Goal: Task Accomplishment & Management: Use online tool/utility

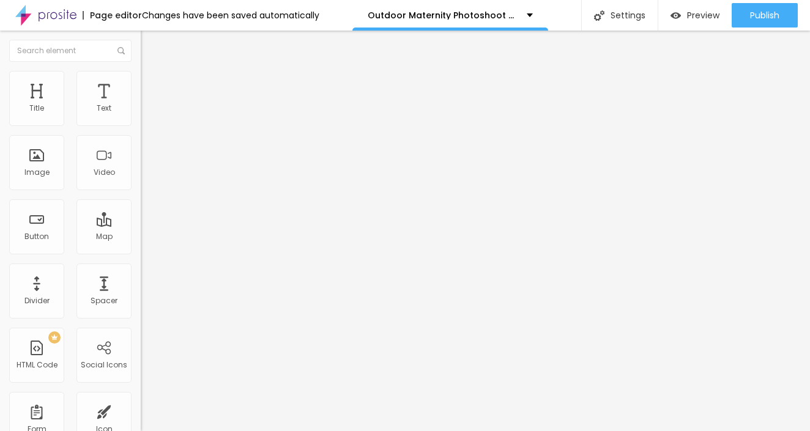
click at [141, 75] on img at bounding box center [146, 76] width 11 height 11
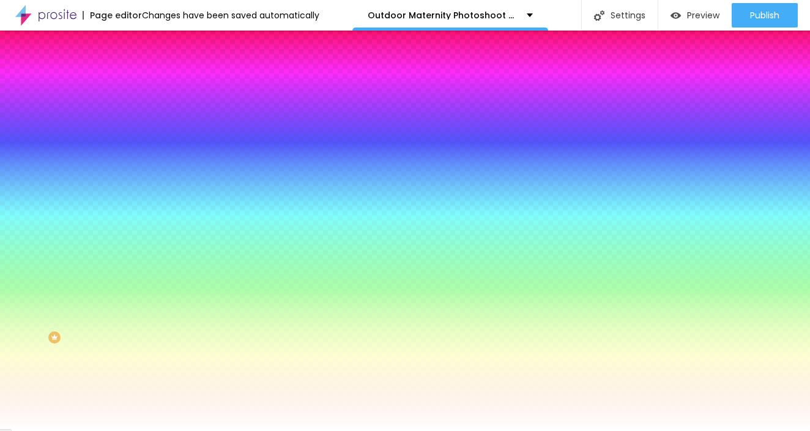
type input "2"
type input "5"
type input "10"
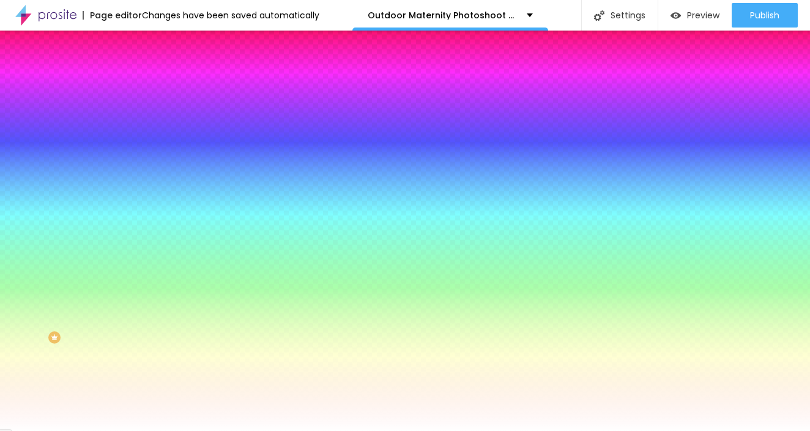
type input "10"
type input "21"
type input "28"
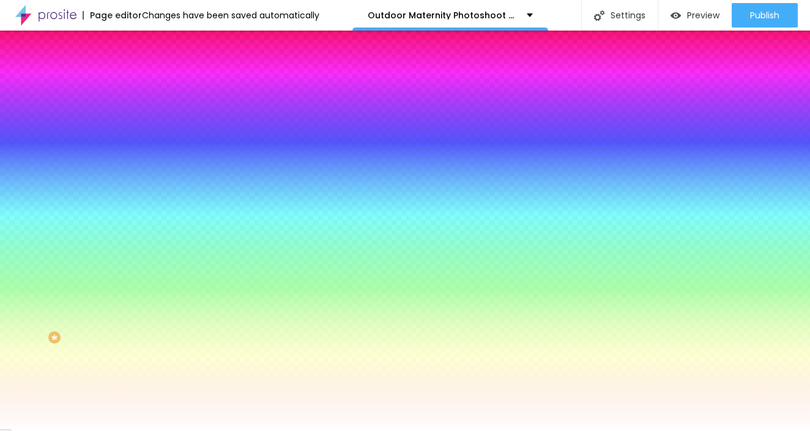
type input "33"
type input "35"
type input "36"
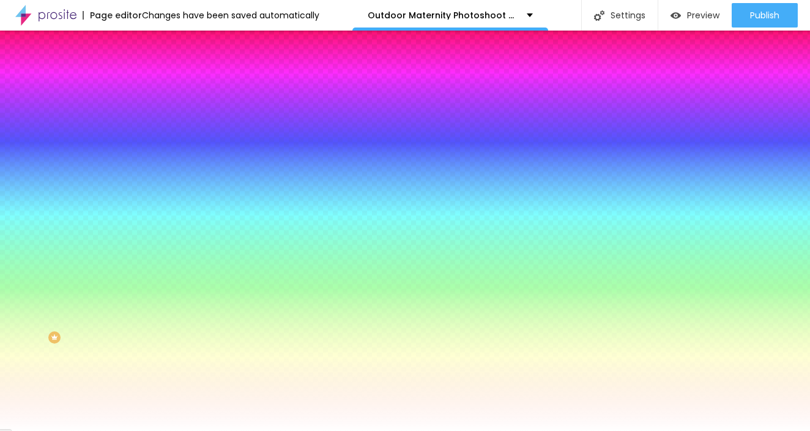
type input "36"
type input "38"
type input "39"
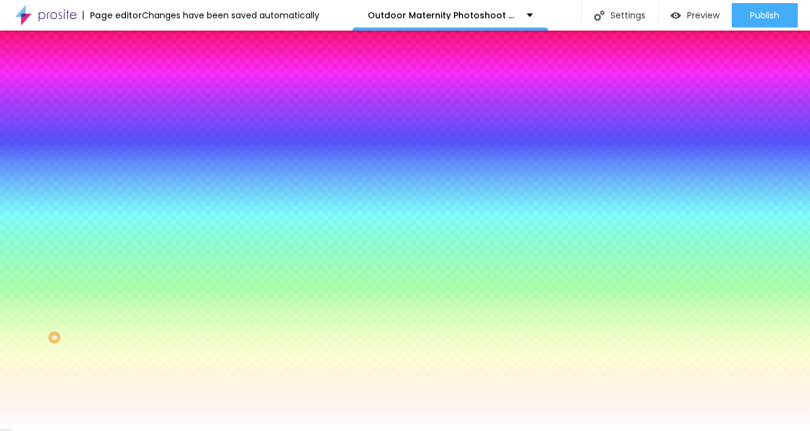
type input "41"
type input "44"
type input "49"
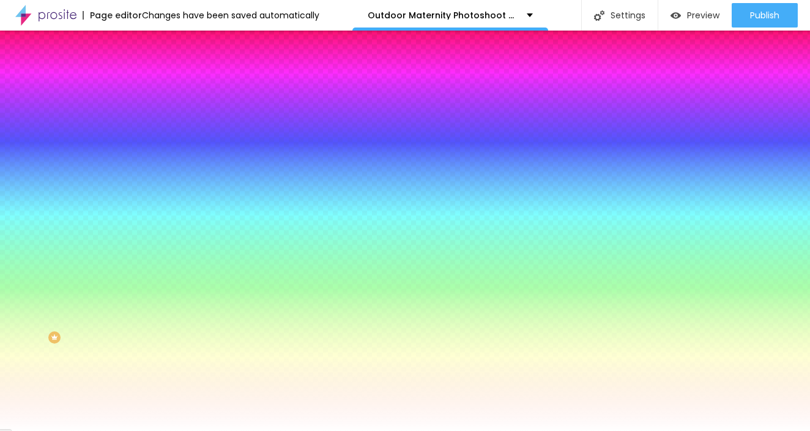
type input "49"
type input "54"
type input "58"
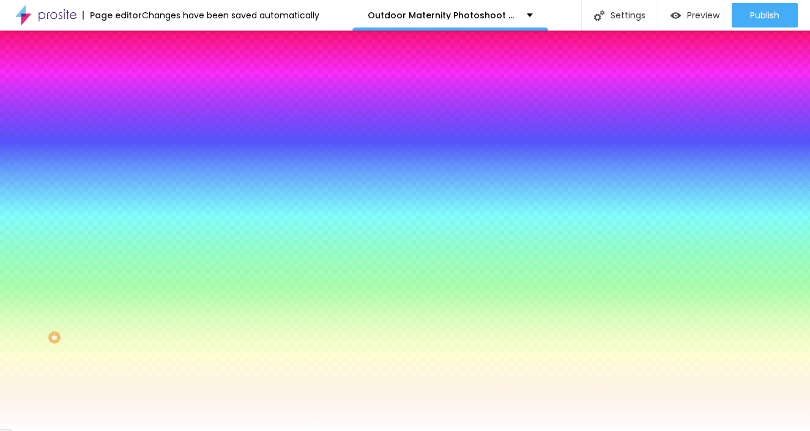
type input "62"
type input "65"
type input "63"
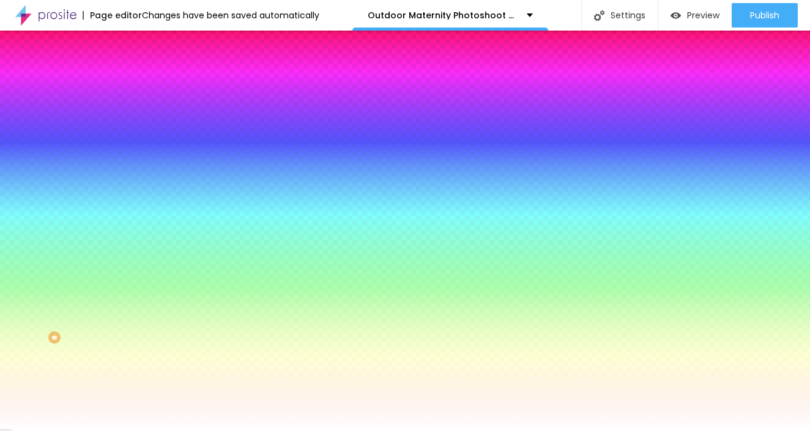
type input "63"
type input "62"
type input "59"
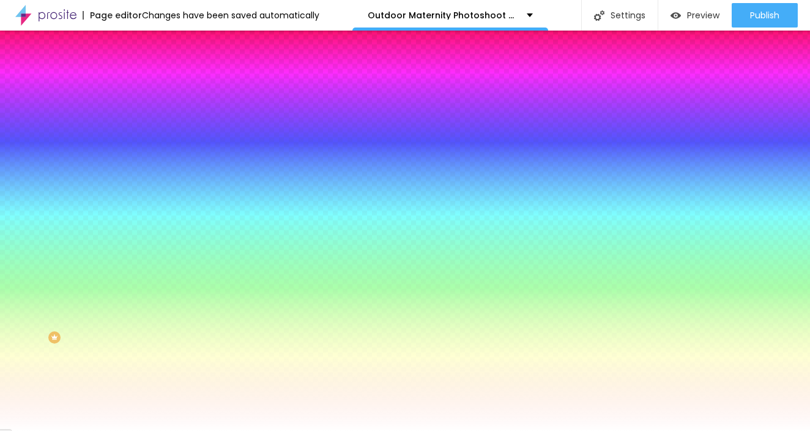
type input "0"
drag, startPoint x: 29, startPoint y: 149, endPoint x: -6, endPoint y: 139, distance: 37.0
click at [0, 139] on html "Page editor Changes have been saved automatically Outdoor Maternity Photoshoot …" at bounding box center [405, 215] width 810 height 431
click at [152, 86] on span "Advanced" at bounding box center [172, 91] width 40 height 10
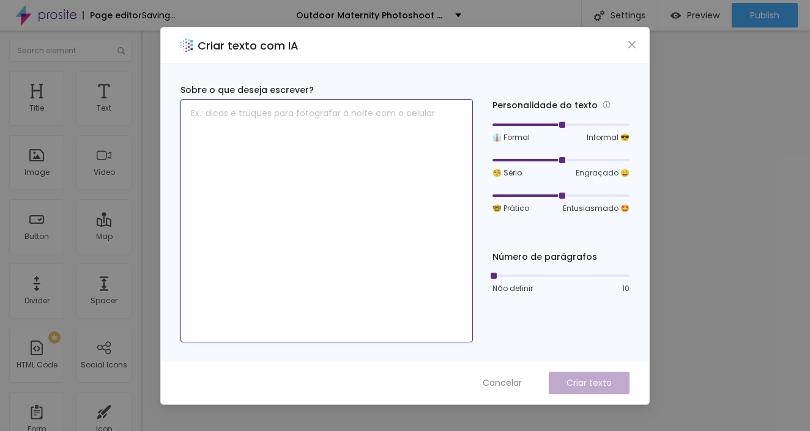
paste textarea "Extra Photos If you’d like to keep more memories beyond the photos included in …"
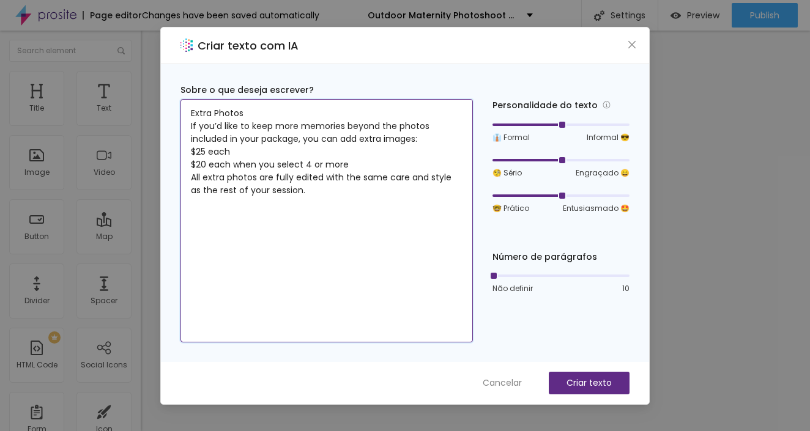
click at [269, 239] on textarea "Extra Photos If you’d like to keep more memories beyond the photos included in …" at bounding box center [326, 221] width 292 height 244
type textarea "Extra Photos If you’d like to keep more memories beyond the photos included in …"
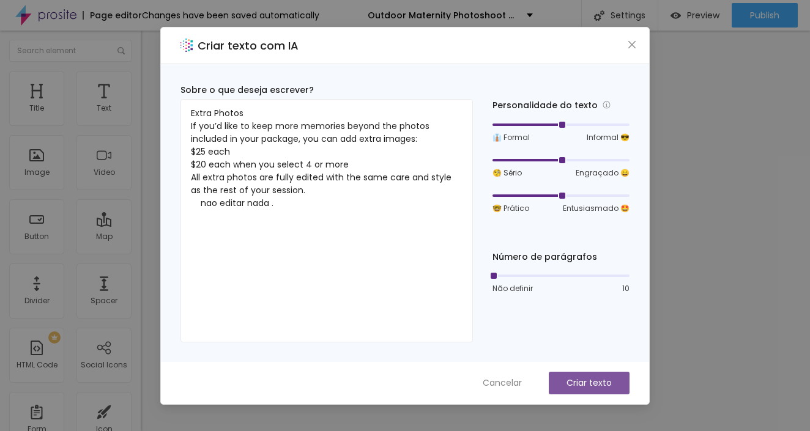
click at [592, 385] on p "Criar texto" at bounding box center [589, 383] width 45 height 13
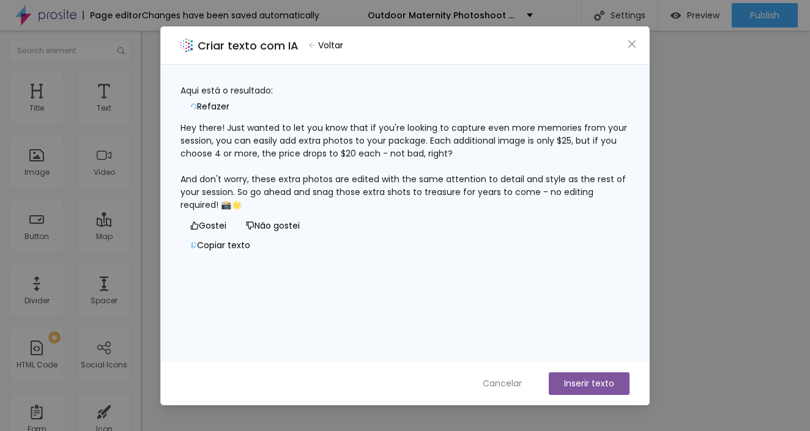
click at [236, 236] on button "Não gostei" at bounding box center [272, 227] width 73 height 20
click at [343, 43] on span "Voltar" at bounding box center [330, 45] width 25 height 13
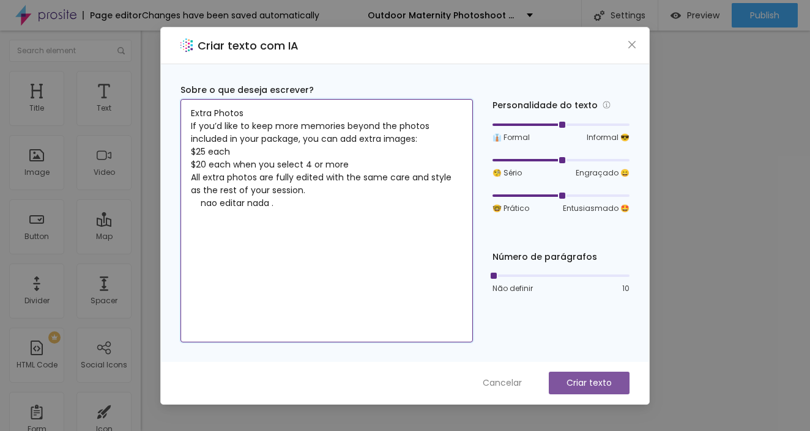
drag, startPoint x: 284, startPoint y: 205, endPoint x: 190, endPoint y: 205, distance: 93.6
click at [190, 205] on textarea "Extra Photos If you’d like to keep more memories beyond the photos included in …" at bounding box center [326, 221] width 292 height 244
type textarea "Extra Photos If you’d like to keep more memories beyond the photos included in …"
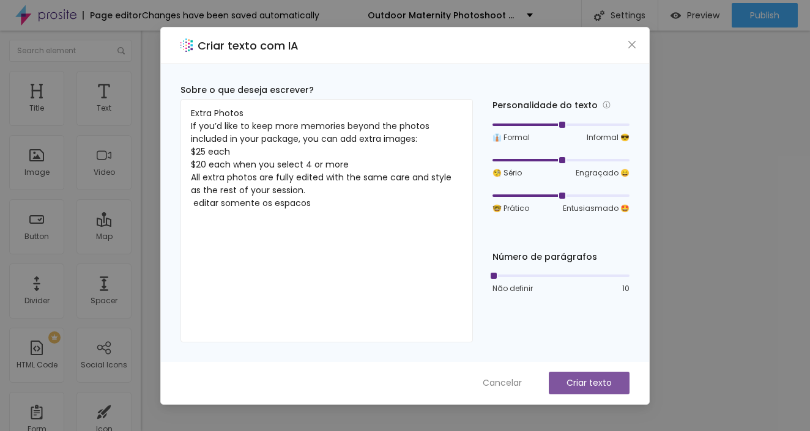
click at [580, 384] on p "Criar texto" at bounding box center [589, 383] width 45 height 13
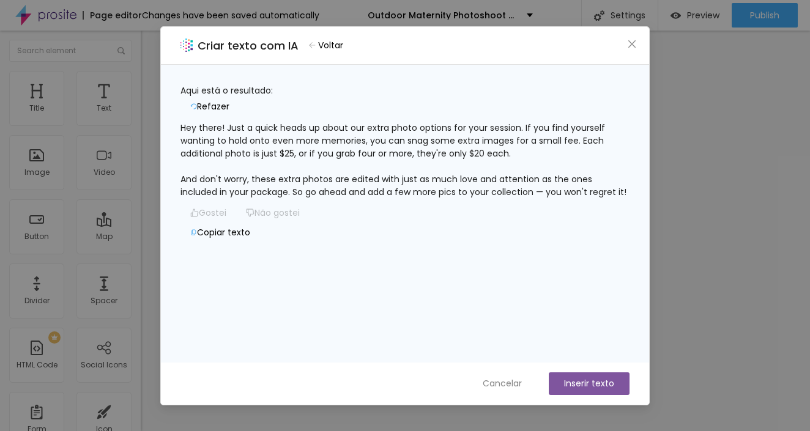
click at [316, 43] on icon "button" at bounding box center [312, 45] width 7 height 6
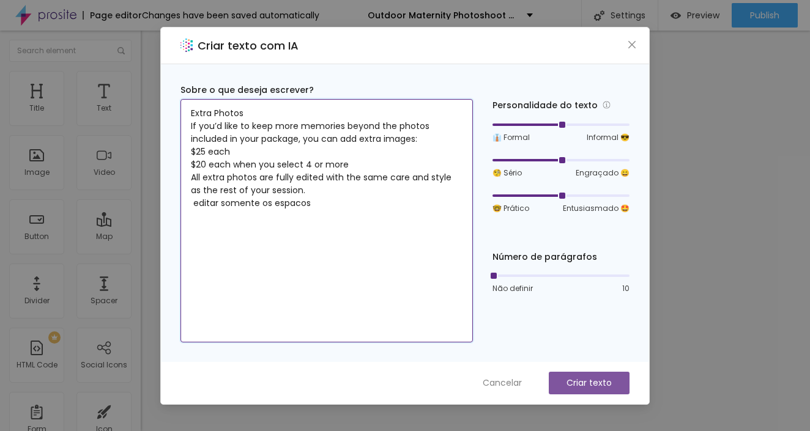
drag, startPoint x: 190, startPoint y: 207, endPoint x: 346, endPoint y: 210, distance: 156.1
click at [346, 210] on textarea "Extra Photos If you’d like to keep more memories beyond the photos included in …" at bounding box center [326, 221] width 292 height 244
drag, startPoint x: 193, startPoint y: 112, endPoint x: 351, endPoint y: 206, distance: 183.5
click at [352, 198] on textarea "Extra Photos If you’d like to keep more memories beyond the photos included in …" at bounding box center [326, 221] width 292 height 244
click at [311, 217] on textarea "Extra Photos If you’d like to keep more memories beyond the photos included in …" at bounding box center [326, 221] width 292 height 244
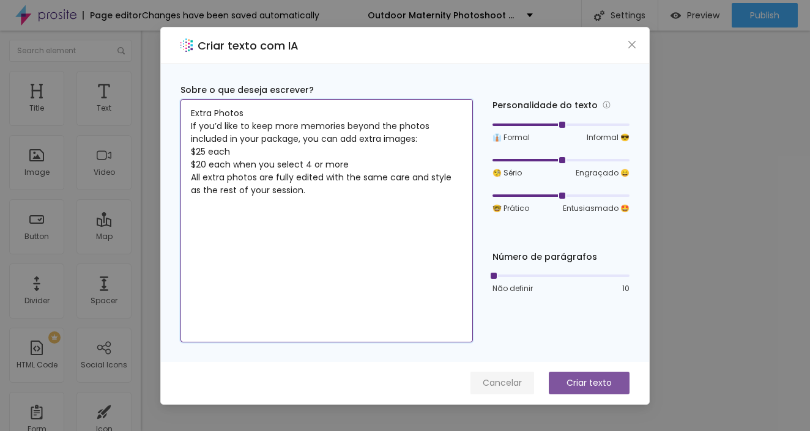
type textarea "Extra Photos If you’d like to keep more memories beyond the photos included in …"
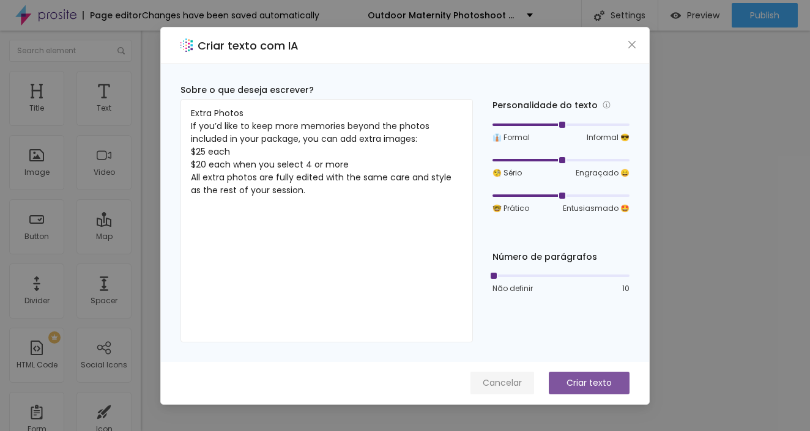
click at [514, 384] on span "Cancelar" at bounding box center [502, 383] width 39 height 13
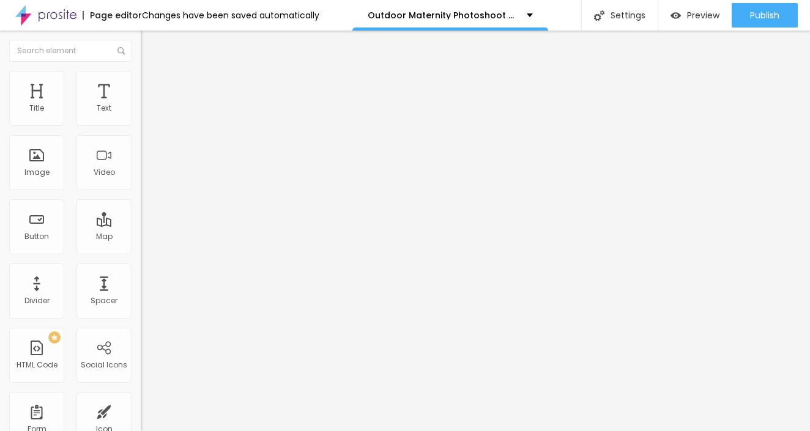
click at [150, 43] on div "Edit Text" at bounding box center [178, 45] width 56 height 10
paste input "Ola estou criando umas paginas ao meu site mais gostaria de copiar e colar text…"
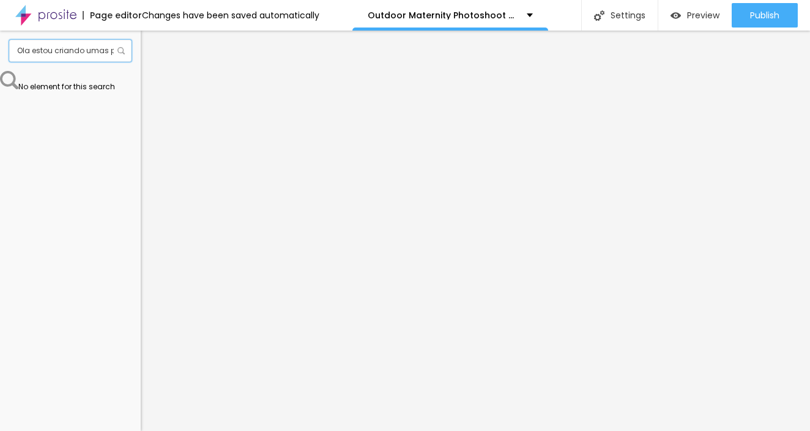
drag, startPoint x: 91, startPoint y: 50, endPoint x: 96, endPoint y: 54, distance: 7.0
click at [96, 54] on input "Ola estou criando umas paginas ao meu site mais gostaria de copiar e colar text…" at bounding box center [70, 51] width 122 height 22
type input "Ola estou criando umas paginas ao meu site mais gostaria de copiar e colar text…"
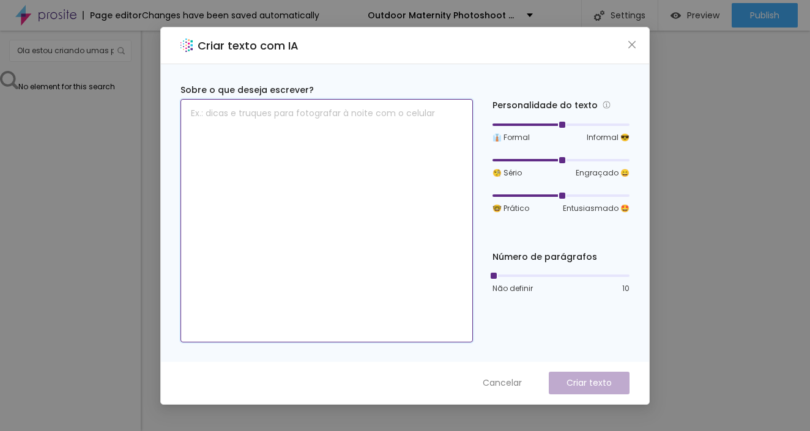
paste textarea "estou criando um orcamento e tem uma aba falando sobre fotos extras como posso …"
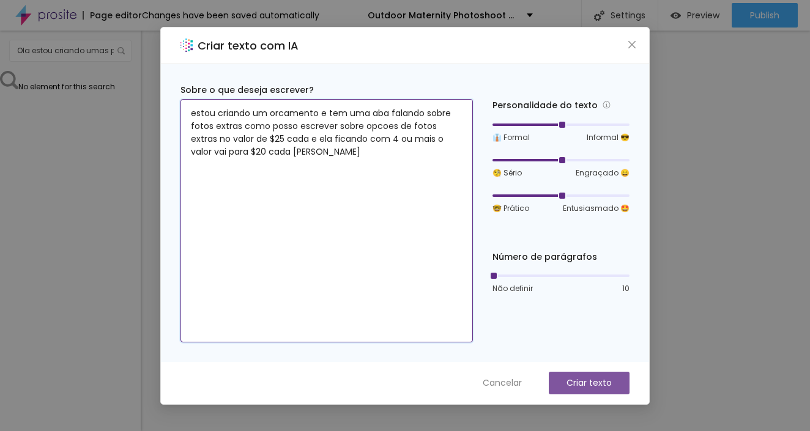
type textarea "estou criando um orcamento e tem uma aba falando sobre fotos extras como posso …"
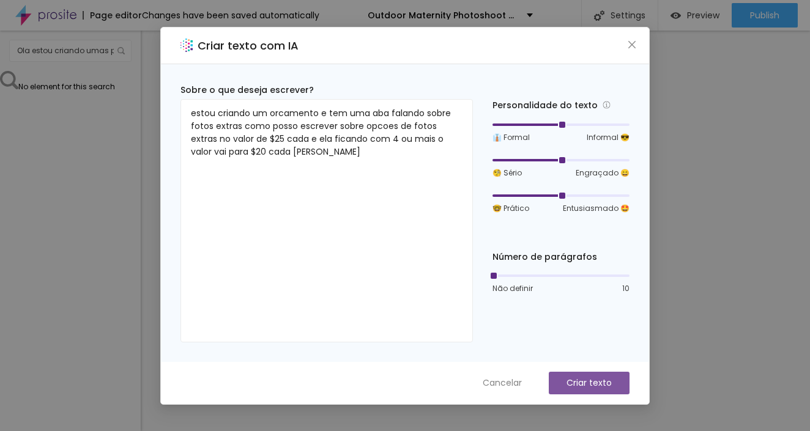
click at [610, 378] on p "Criar texto" at bounding box center [589, 383] width 45 height 13
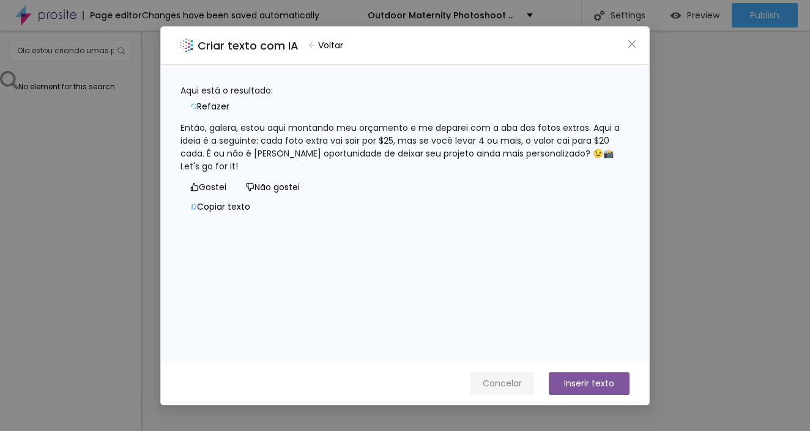
click at [512, 382] on span "Cancelar" at bounding box center [502, 384] width 39 height 13
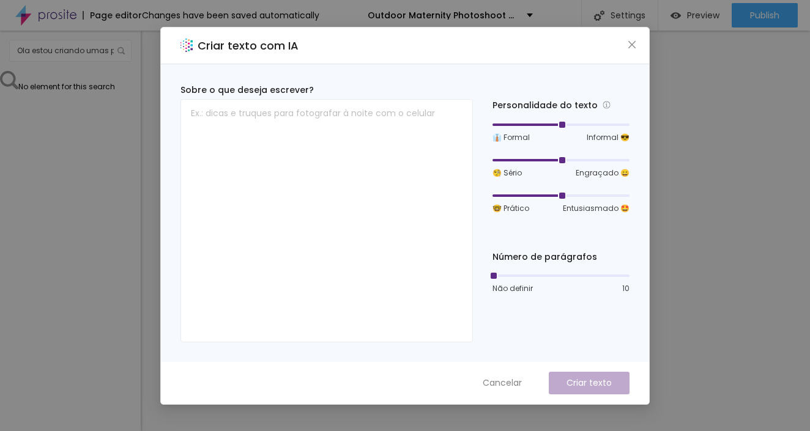
click at [515, 48] on div "Criar texto com IA" at bounding box center [405, 46] width 488 height 37
click at [189, 42] on img at bounding box center [186, 45] width 12 height 13
click at [231, 46] on h2 "Criar texto com IA" at bounding box center [248, 45] width 101 height 17
drag, startPoint x: 231, startPoint y: 46, endPoint x: 249, endPoint y: 42, distance: 18.1
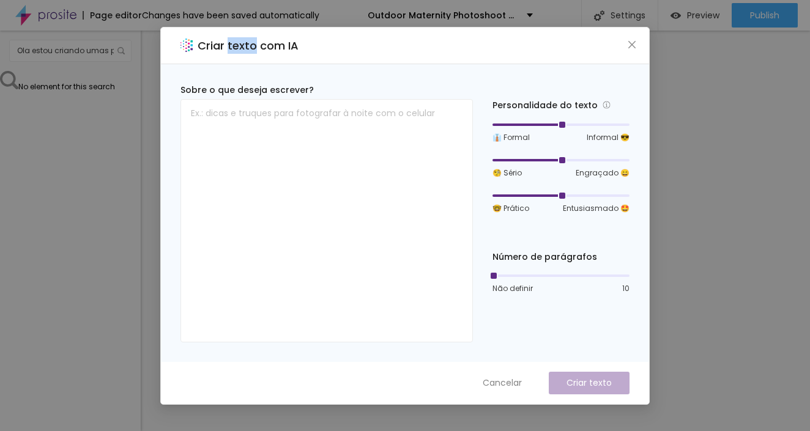
click at [234, 45] on h2 "Criar texto com IA" at bounding box center [248, 45] width 101 height 17
click at [275, 43] on h2 "Criar texto com IA" at bounding box center [248, 45] width 101 height 17
click at [296, 50] on h2 "Criar texto com IA" at bounding box center [248, 45] width 101 height 17
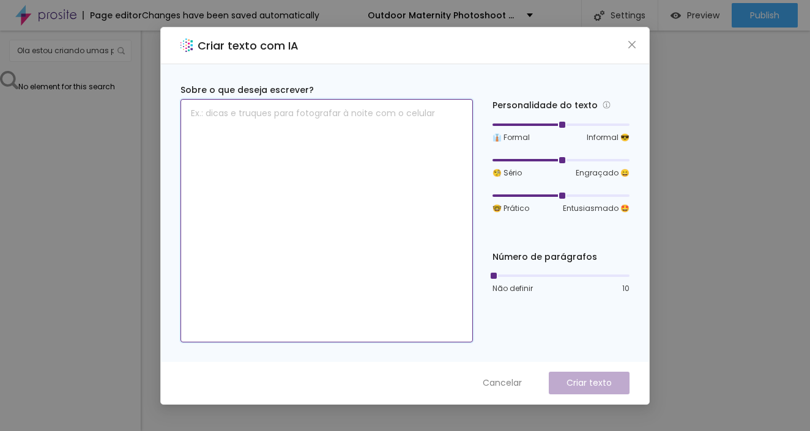
click at [337, 124] on textarea at bounding box center [326, 221] width 292 height 244
paste textarea "estou criando um orcamento e tem uma aba falando sobre fotos extras como posso …"
type textarea "e"
paste textarea "Extra Photos If you’d like to keep more memories beyond the photos included in …"
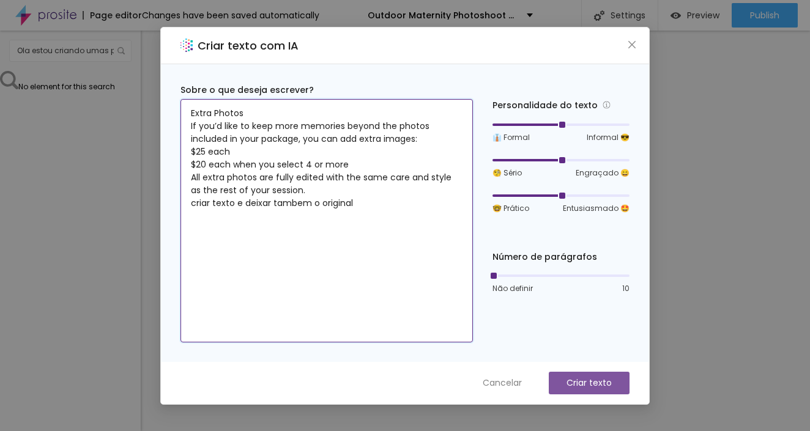
type textarea "Extra Photos If you’d like to keep more memories beyond the photos included in …"
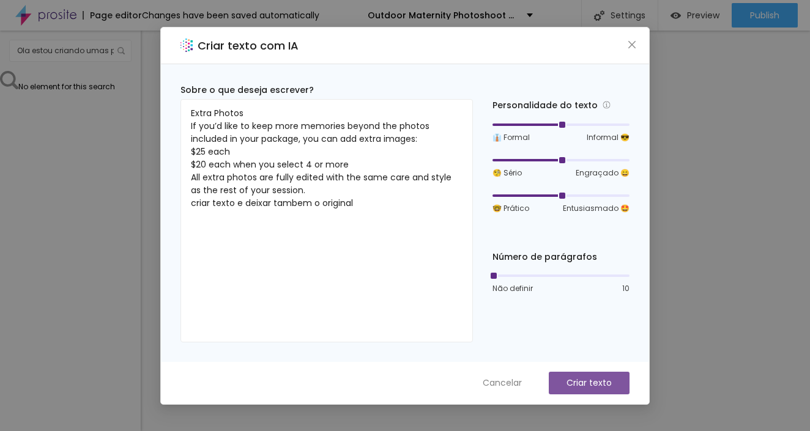
click at [607, 384] on p "Criar texto" at bounding box center [589, 383] width 45 height 13
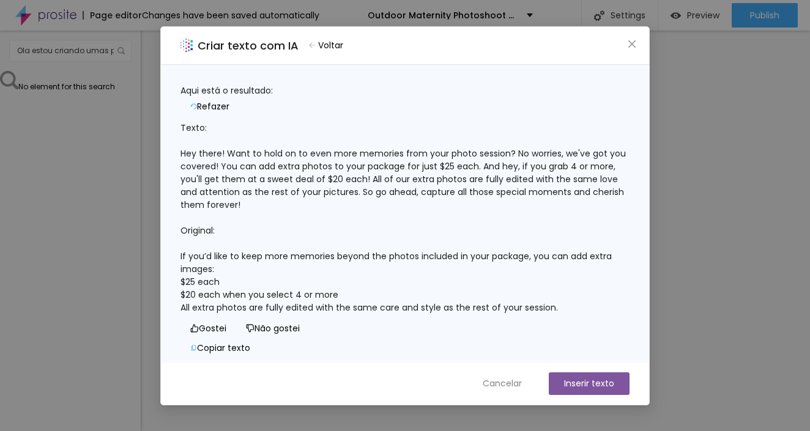
scroll to position [24, 0]
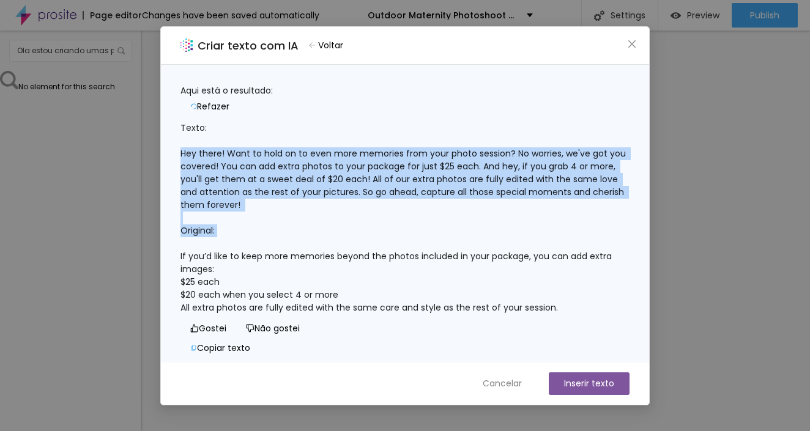
drag, startPoint x: 195, startPoint y: 121, endPoint x: 405, endPoint y: 202, distance: 225.1
click at [405, 202] on div "Texto: Hey there! Want to hold on to even more memories from your photo session…" at bounding box center [404, 218] width 449 height 193
click at [376, 198] on div "Texto: Hey there! Want to hold on to even more memories from your photo session…" at bounding box center [404, 218] width 449 height 193
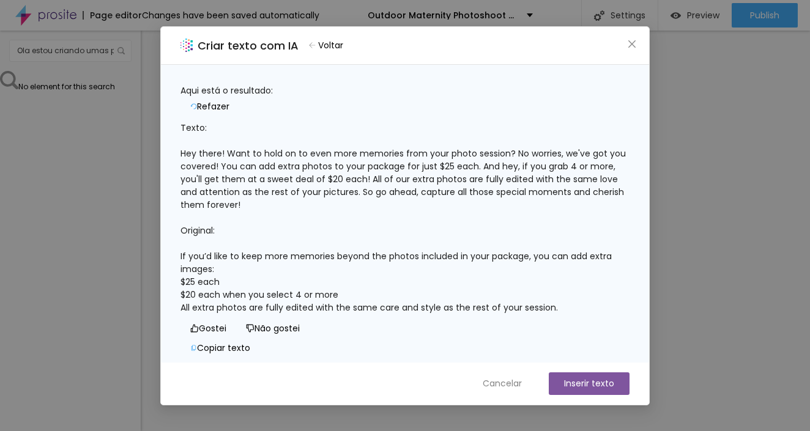
click at [600, 388] on button "Inserir texto" at bounding box center [589, 384] width 81 height 23
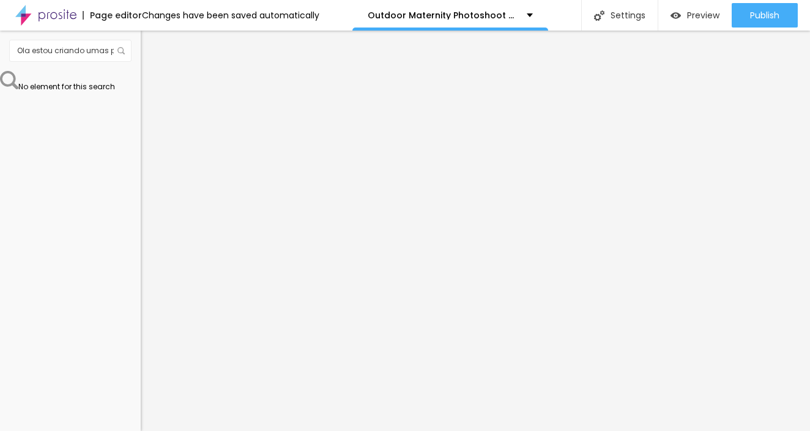
type input "51"
type input "48"
type input "46"
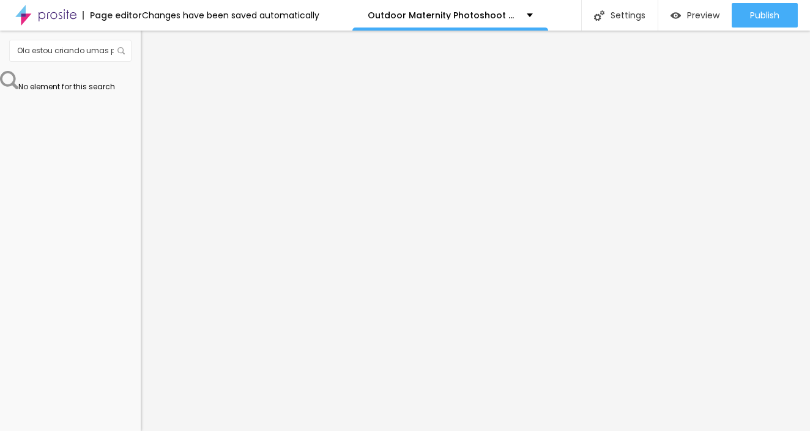
type input "46"
type input "37"
type input "38"
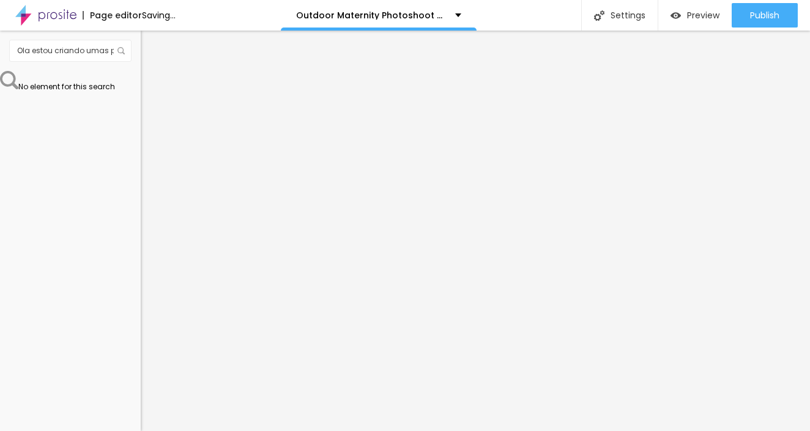
type input "52"
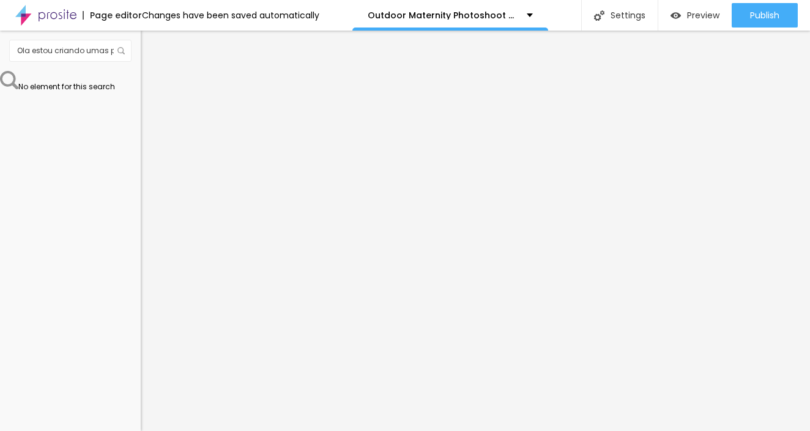
type input "51"
click at [141, 289] on input "range" at bounding box center [180, 294] width 79 height 10
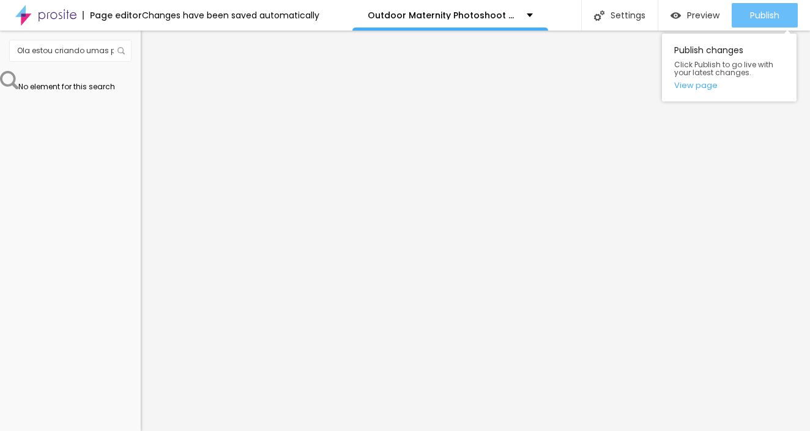
click at [758, 22] on div "Publish" at bounding box center [764, 15] width 29 height 24
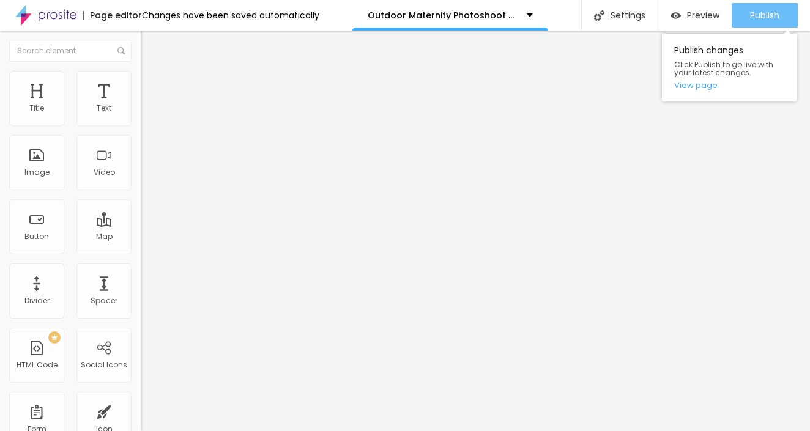
click at [771, 16] on span "Publish" at bounding box center [764, 15] width 29 height 10
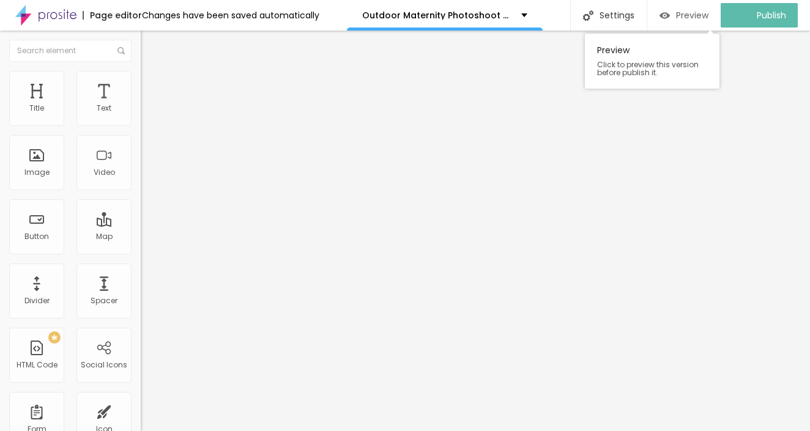
click at [694, 21] on div "Preview" at bounding box center [684, 15] width 49 height 24
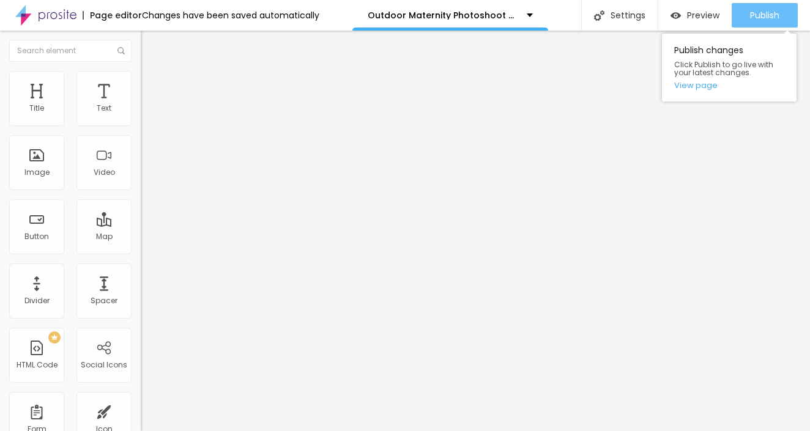
click at [772, 24] on div "Publish" at bounding box center [764, 15] width 29 height 24
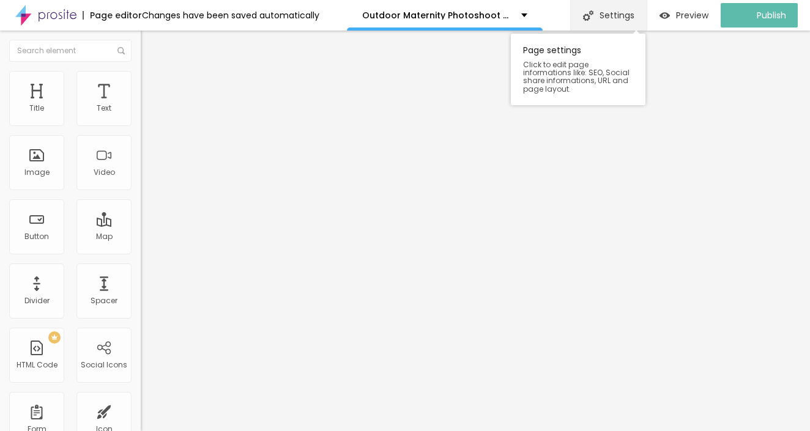
click at [626, 13] on div "Settings" at bounding box center [608, 15] width 76 height 31
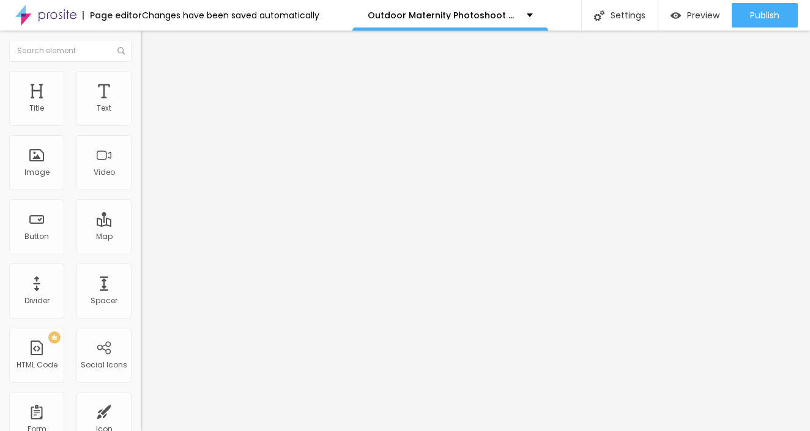
click at [56, 17] on img at bounding box center [45, 15] width 61 height 31
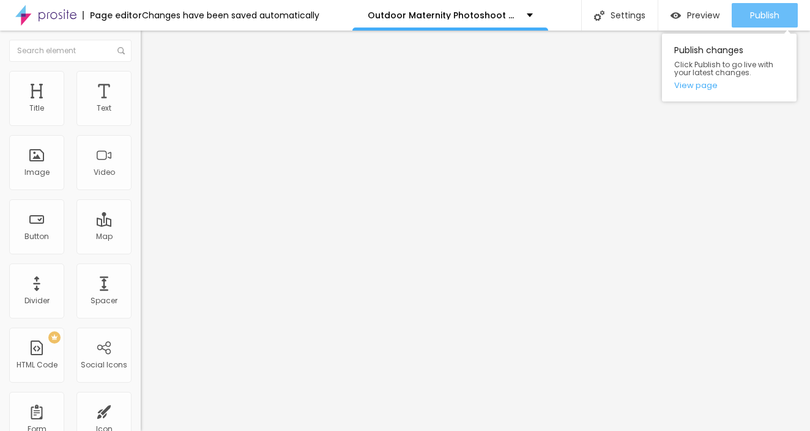
click at [759, 17] on span "Publish" at bounding box center [764, 15] width 29 height 10
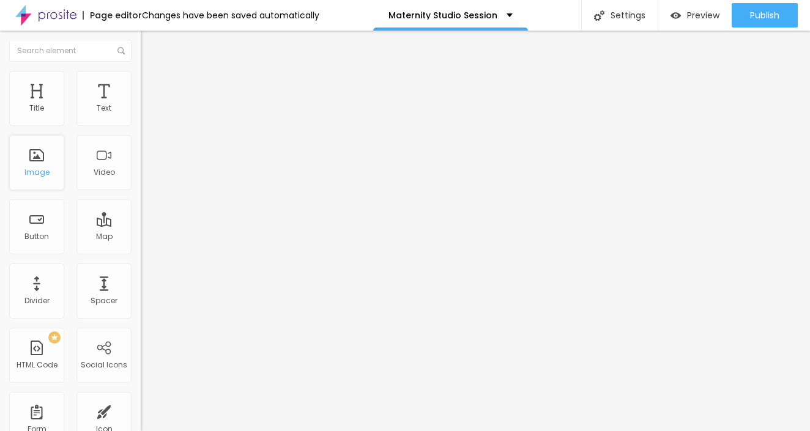
click at [42, 177] on div "Image" at bounding box center [36, 172] width 25 height 9
click at [43, 177] on div "Image" at bounding box center [36, 172] width 25 height 9
click at [38, 159] on div "Image" at bounding box center [36, 162] width 55 height 55
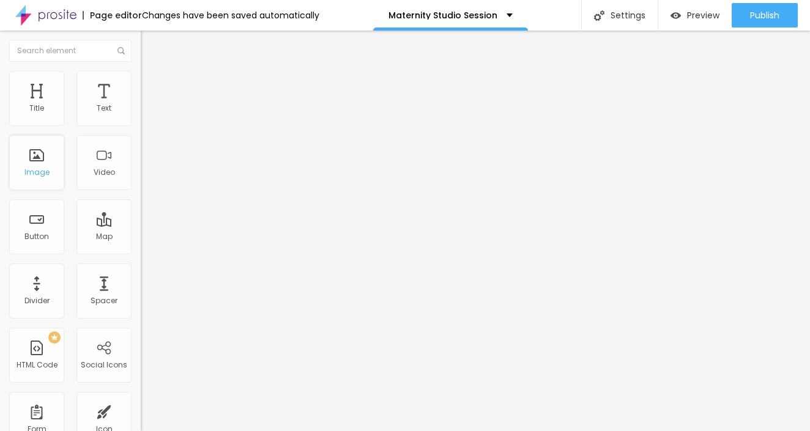
click at [37, 158] on div "Image" at bounding box center [36, 162] width 55 height 55
click at [40, 152] on div "Image" at bounding box center [36, 162] width 55 height 55
click at [46, 154] on div "Image" at bounding box center [36, 162] width 55 height 55
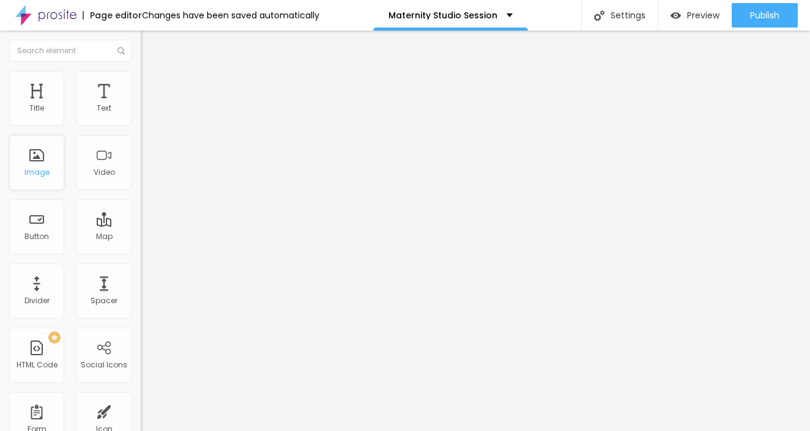
click at [46, 153] on div "Image" at bounding box center [36, 162] width 55 height 55
click at [46, 154] on div "Image" at bounding box center [36, 162] width 55 height 55
click at [53, 160] on div "Image" at bounding box center [36, 162] width 55 height 55
click at [42, 175] on div "Image" at bounding box center [36, 172] width 25 height 9
click at [152, 83] on span "Style" at bounding box center [161, 79] width 18 height 10
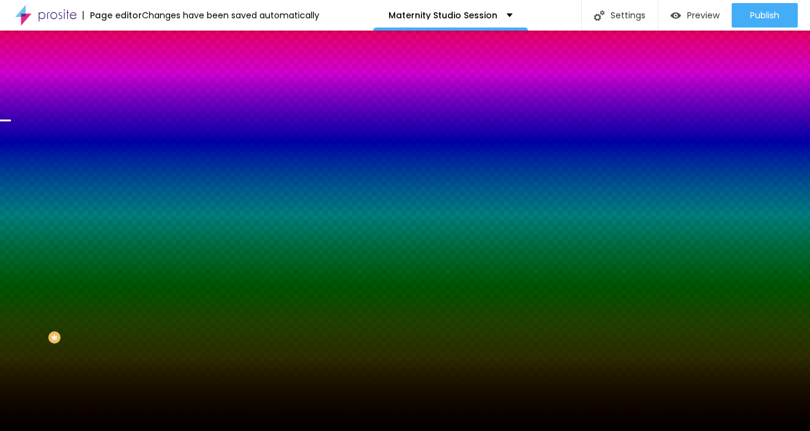
click at [141, 113] on span "Change image" at bounding box center [173, 107] width 65 height 10
